Goal: Understand process/instructions

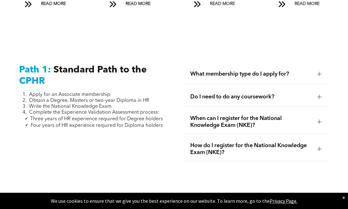
scroll to position [779, 0]
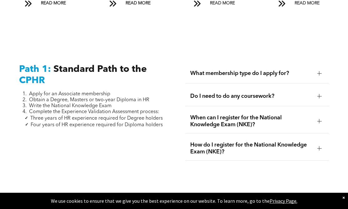
click at [319, 94] on div at bounding box center [319, 96] width 4 height 4
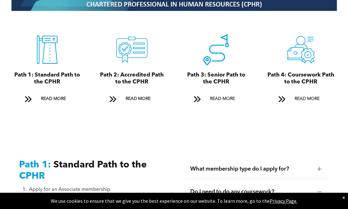
scroll to position [683, 0]
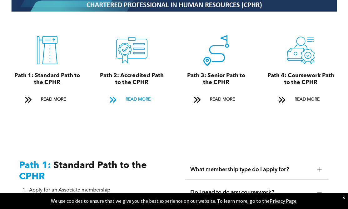
click at [145, 94] on span "READ MORE" at bounding box center [137, 100] width 29 height 12
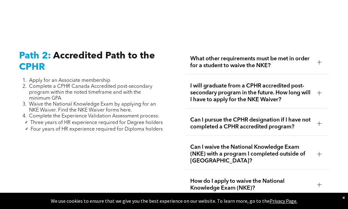
scroll to position [986, 0]
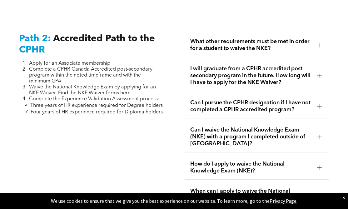
click at [321, 40] on div at bounding box center [318, 44] width 9 height 9
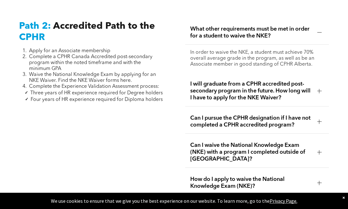
scroll to position [999, 0]
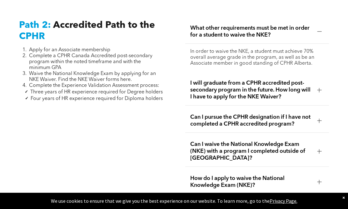
click at [321, 88] on div at bounding box center [319, 90] width 4 height 4
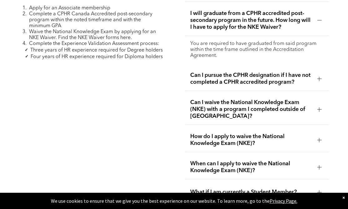
scroll to position [1041, 0]
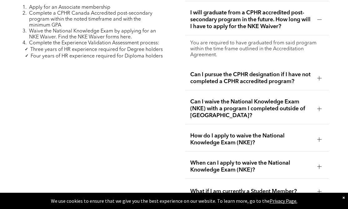
click at [318, 76] on div at bounding box center [319, 78] width 4 height 4
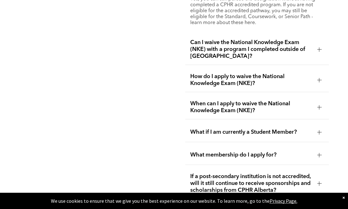
scroll to position [1113, 0]
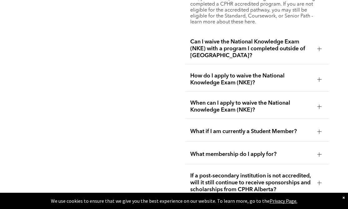
click at [320, 49] on div at bounding box center [319, 49] width 4 height 0
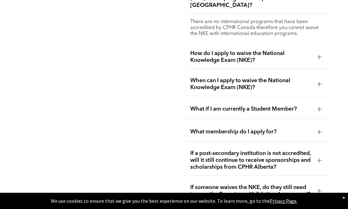
scroll to position [1125, 0]
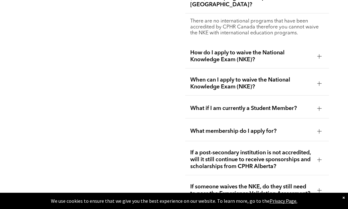
click at [320, 54] on div at bounding box center [319, 56] width 4 height 4
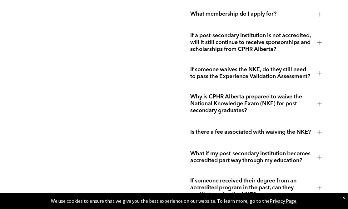
scroll to position [1260, 0]
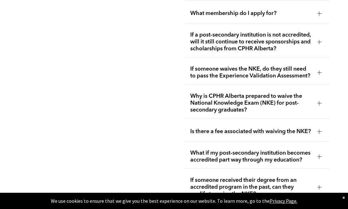
click at [320, 40] on div at bounding box center [319, 42] width 4 height 4
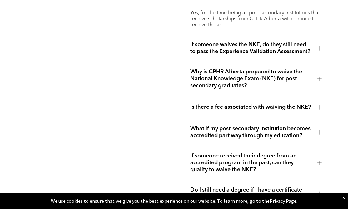
scroll to position [1237, 0]
